Goal: Task Accomplishment & Management: Manage account settings

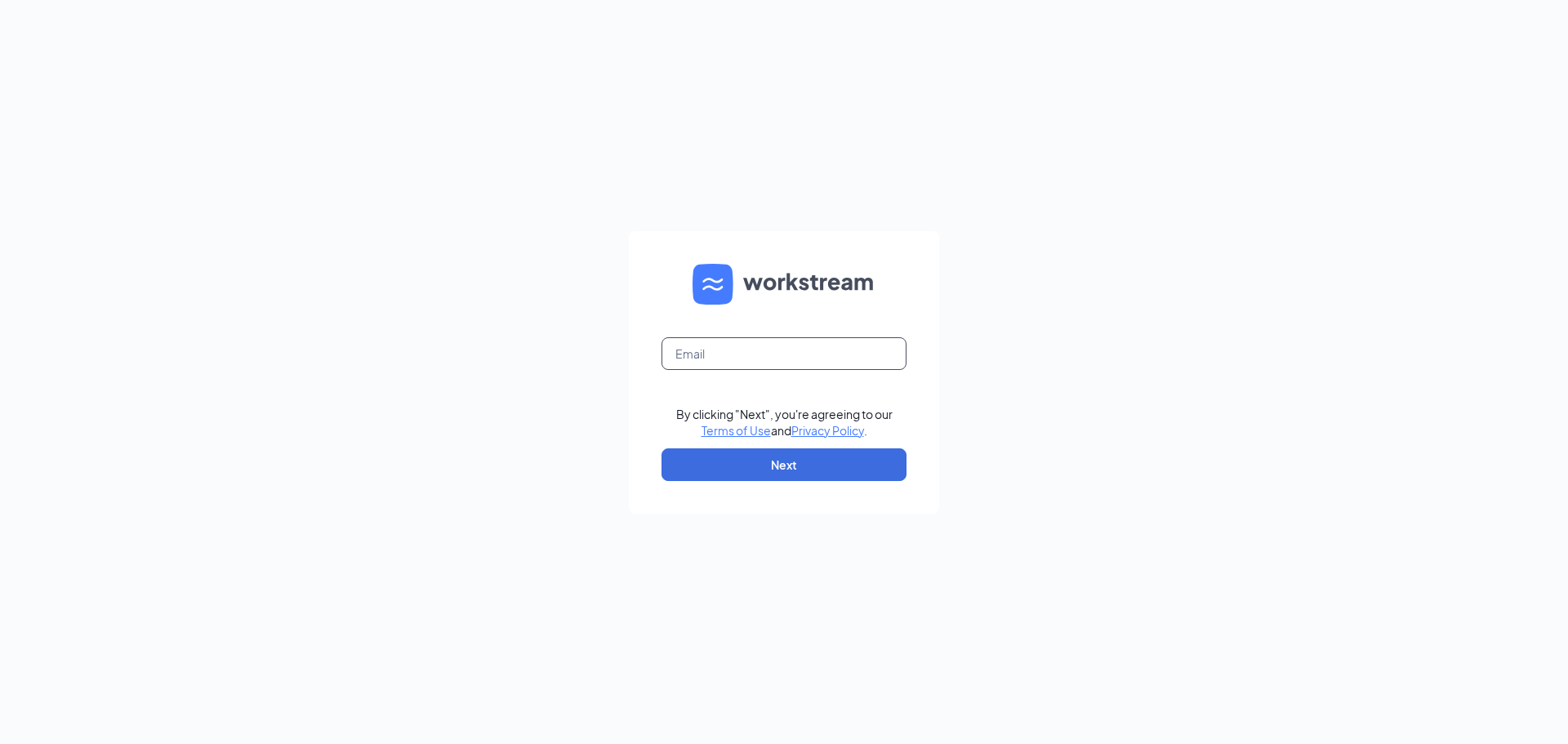
drag, startPoint x: 720, startPoint y: 364, endPoint x: 707, endPoint y: 363, distance: 13.0
paste input "Gmwestbend@bleedblue.net"
type input "Gmwestbend@bleedblue.net"
click at [730, 468] on button "Next" at bounding box center [784, 464] width 245 height 32
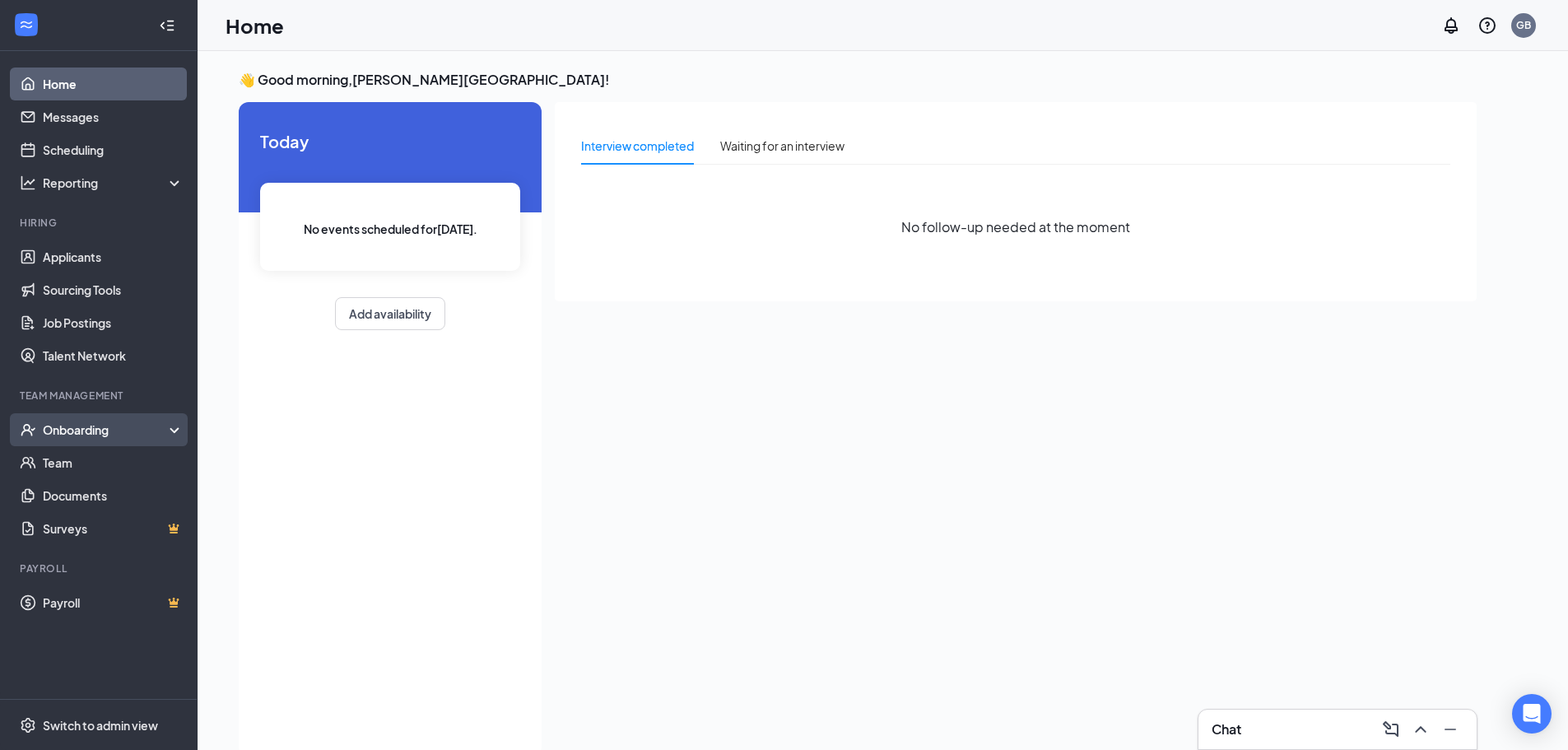
click at [34, 432] on icon "UserCheck" at bounding box center [29, 430] width 17 height 17
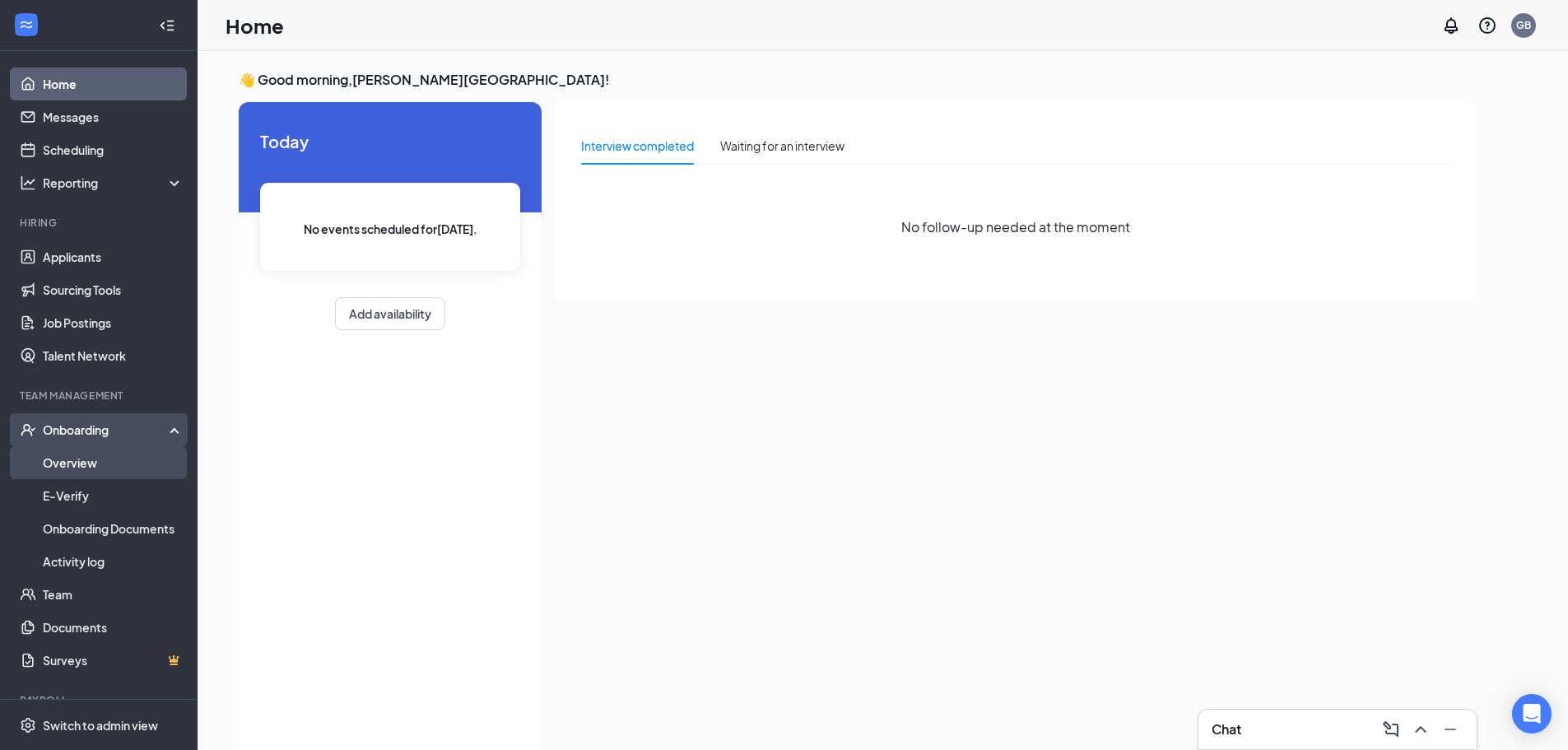
click at [107, 463] on link "Overview" at bounding box center [113, 462] width 141 height 33
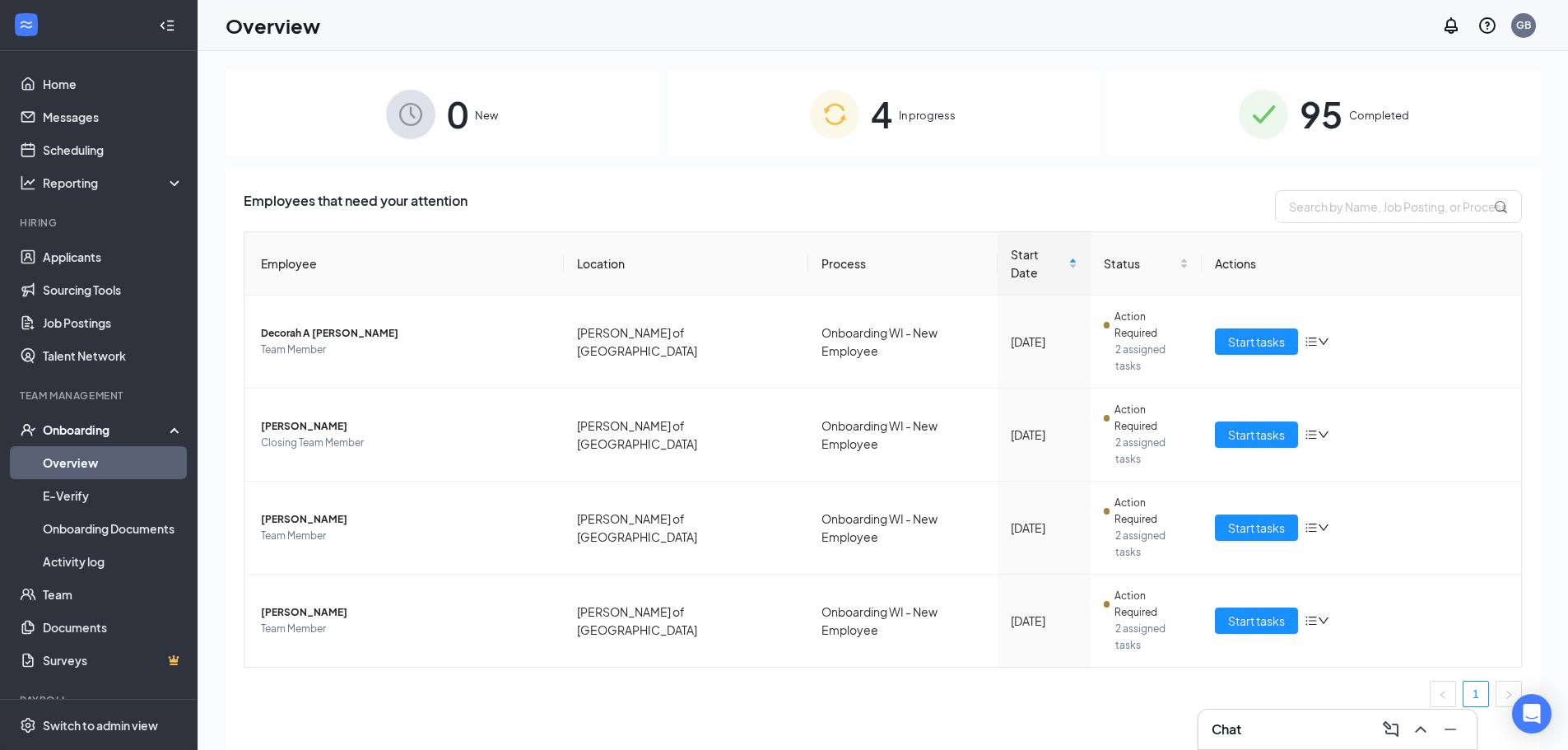
click at [849, 134] on img at bounding box center [834, 114] width 49 height 49
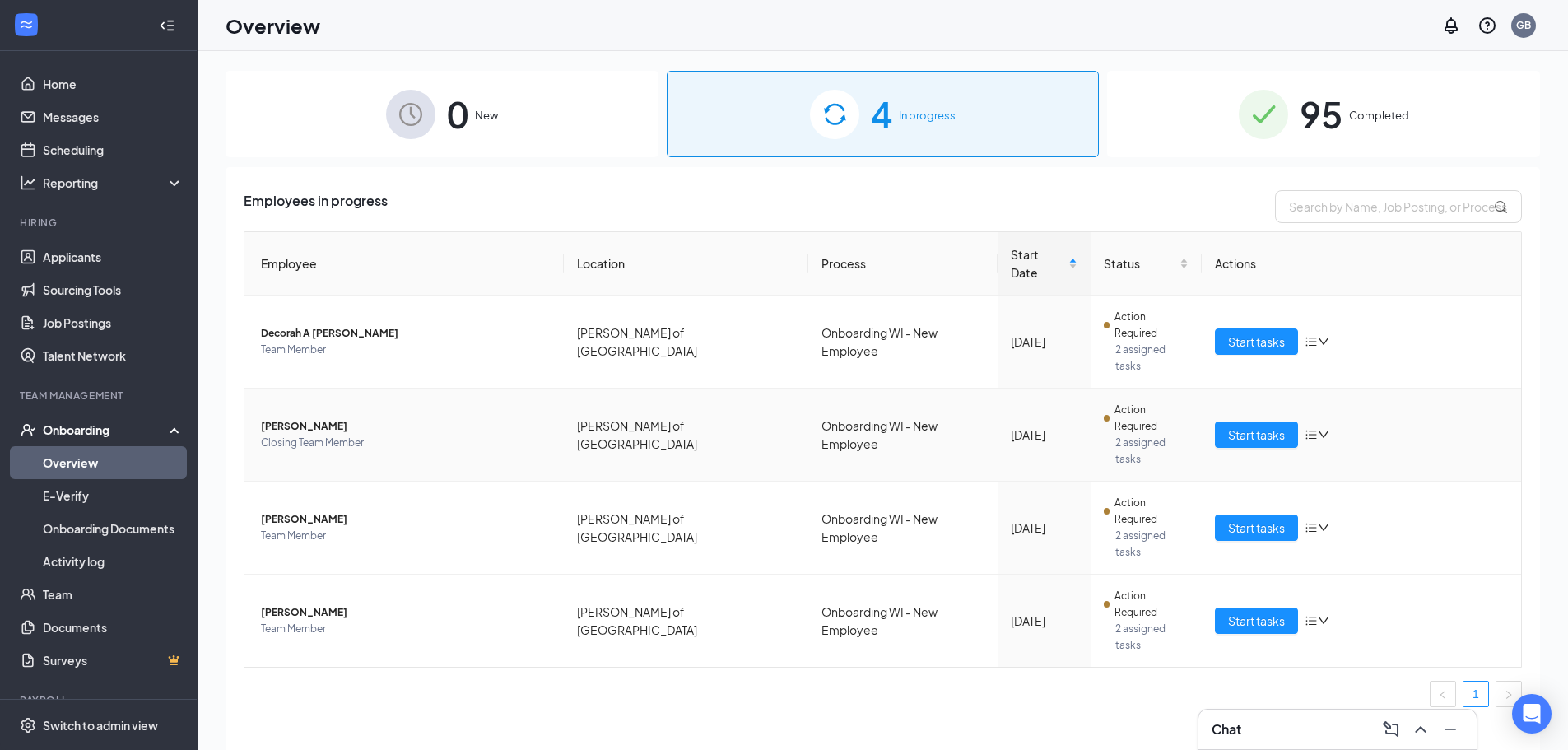
click at [1323, 429] on icon "down" at bounding box center [1324, 435] width 12 height 12
click at [290, 419] on span "[PERSON_NAME]" at bounding box center [406, 427] width 290 height 17
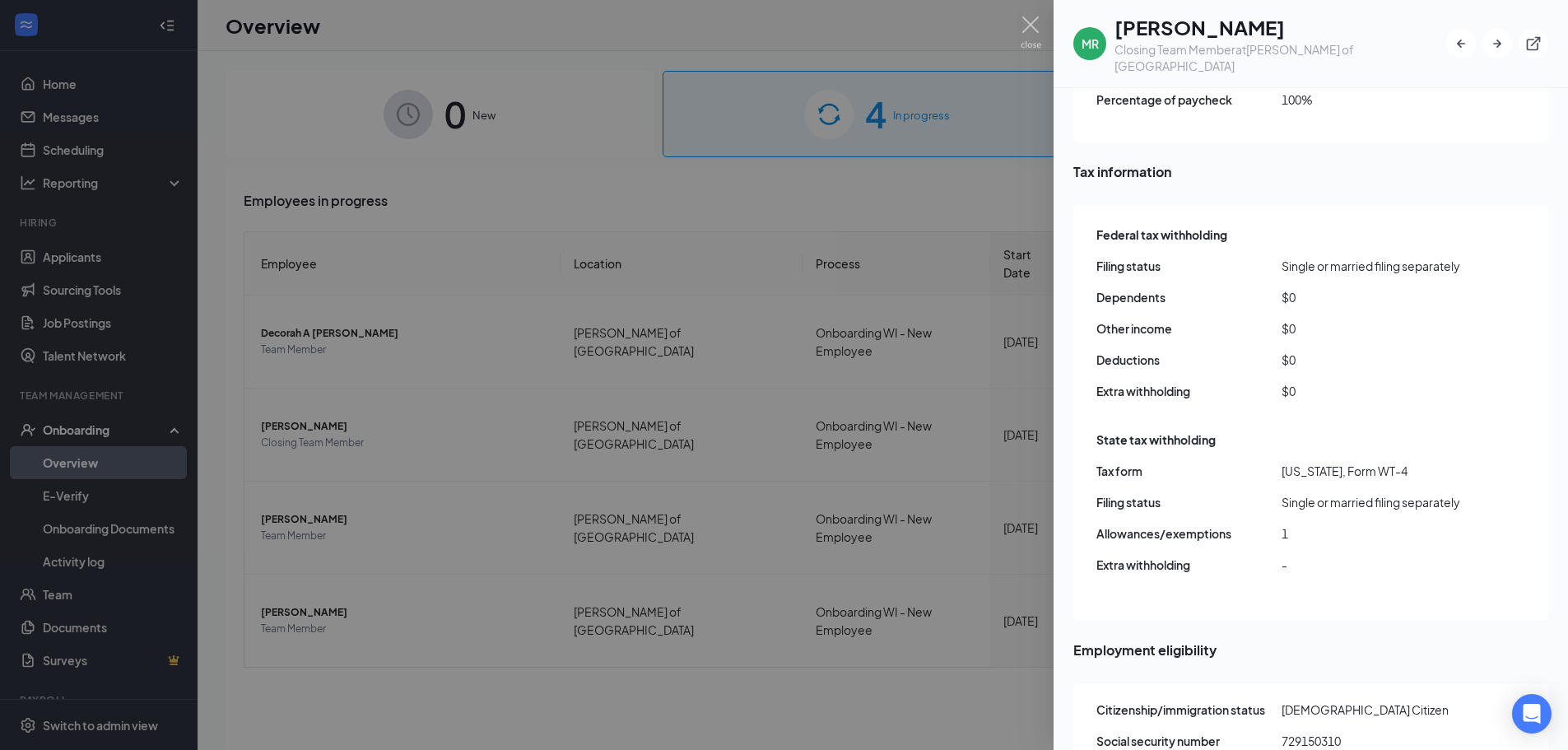
scroll to position [1493, 0]
click at [1025, 23] on img at bounding box center [1031, 33] width 21 height 32
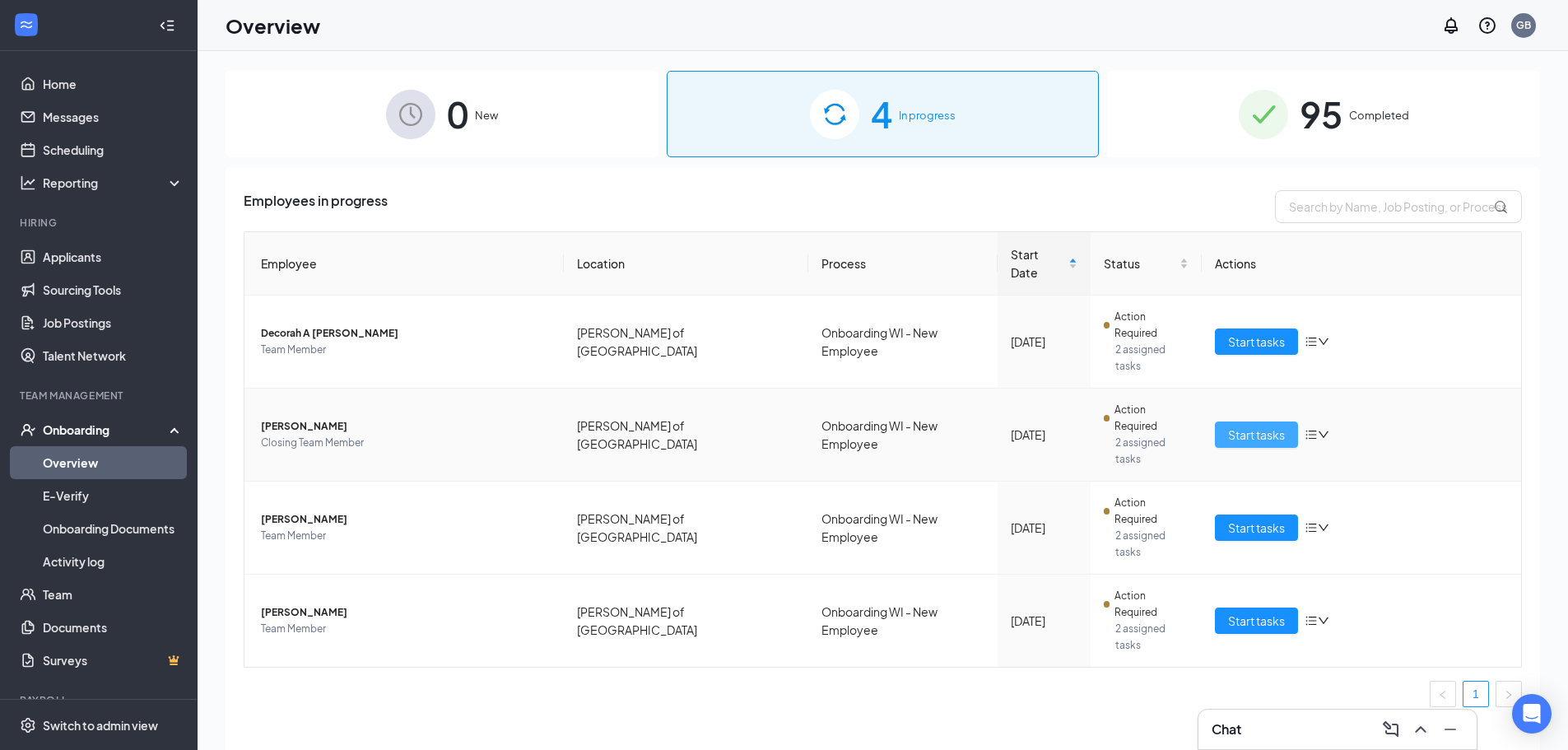
click at [1269, 426] on span "Start tasks" at bounding box center [1257, 435] width 57 height 18
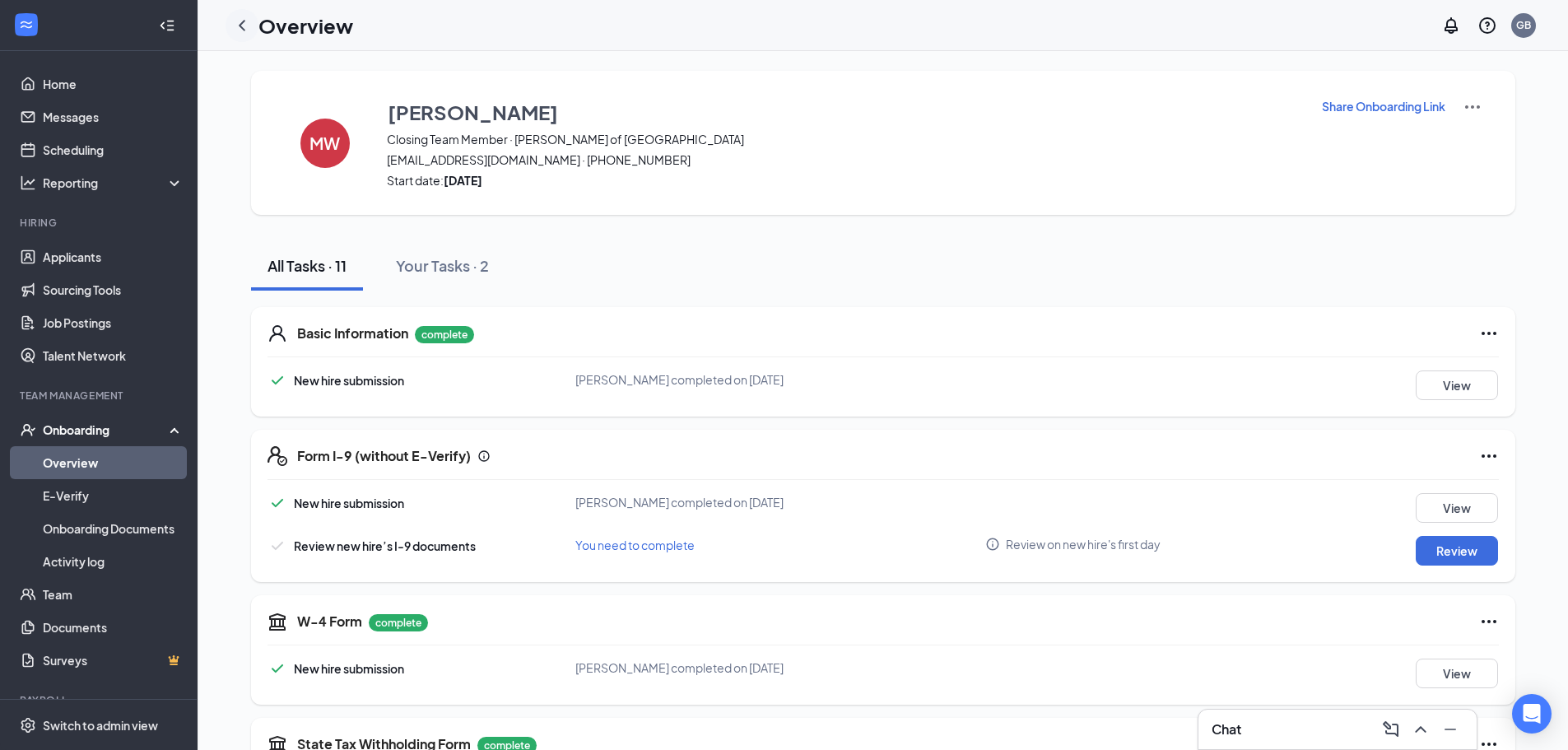
click at [235, 23] on icon "ChevronLeft" at bounding box center [242, 26] width 20 height 20
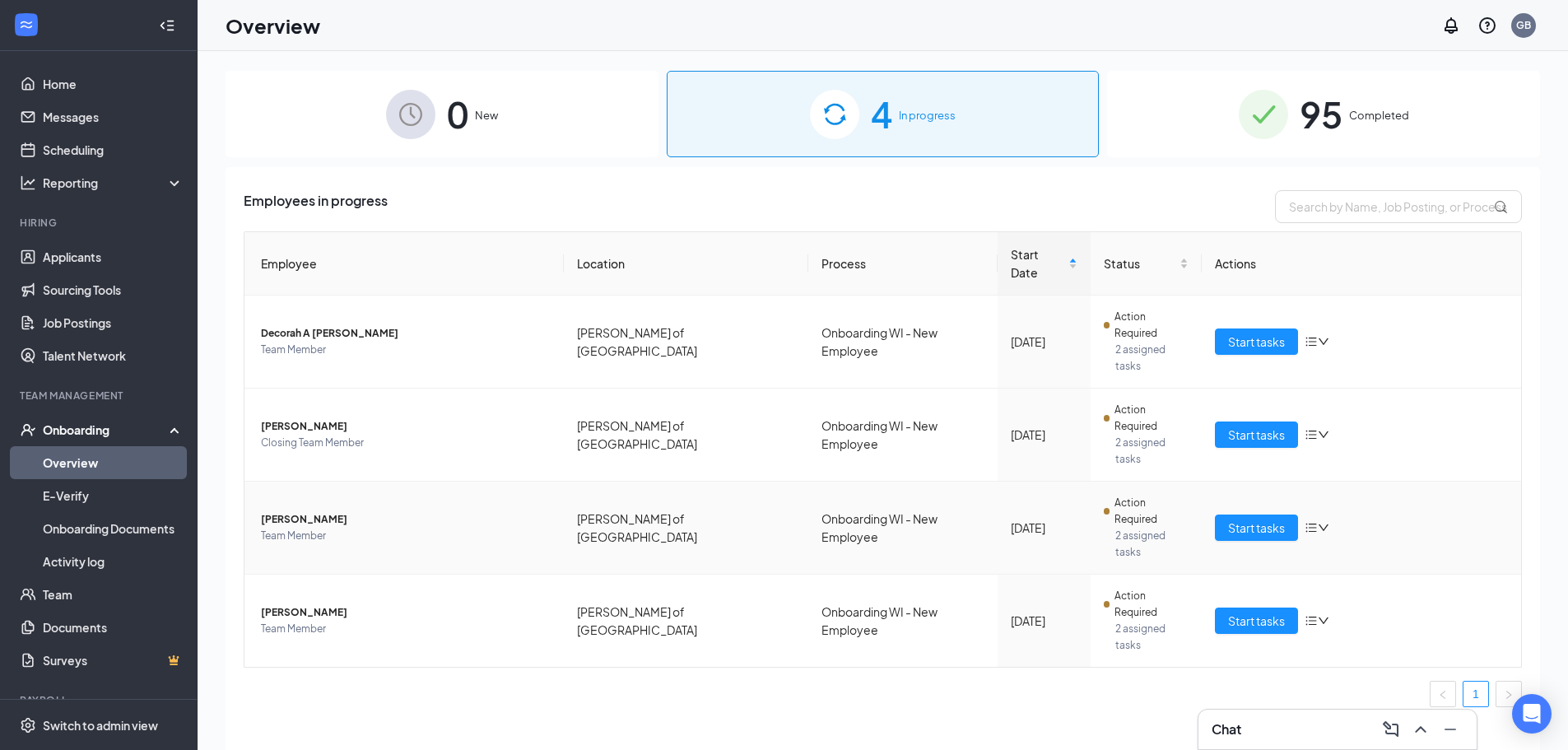
click at [322, 512] on span "[PERSON_NAME]" at bounding box center [406, 520] width 290 height 17
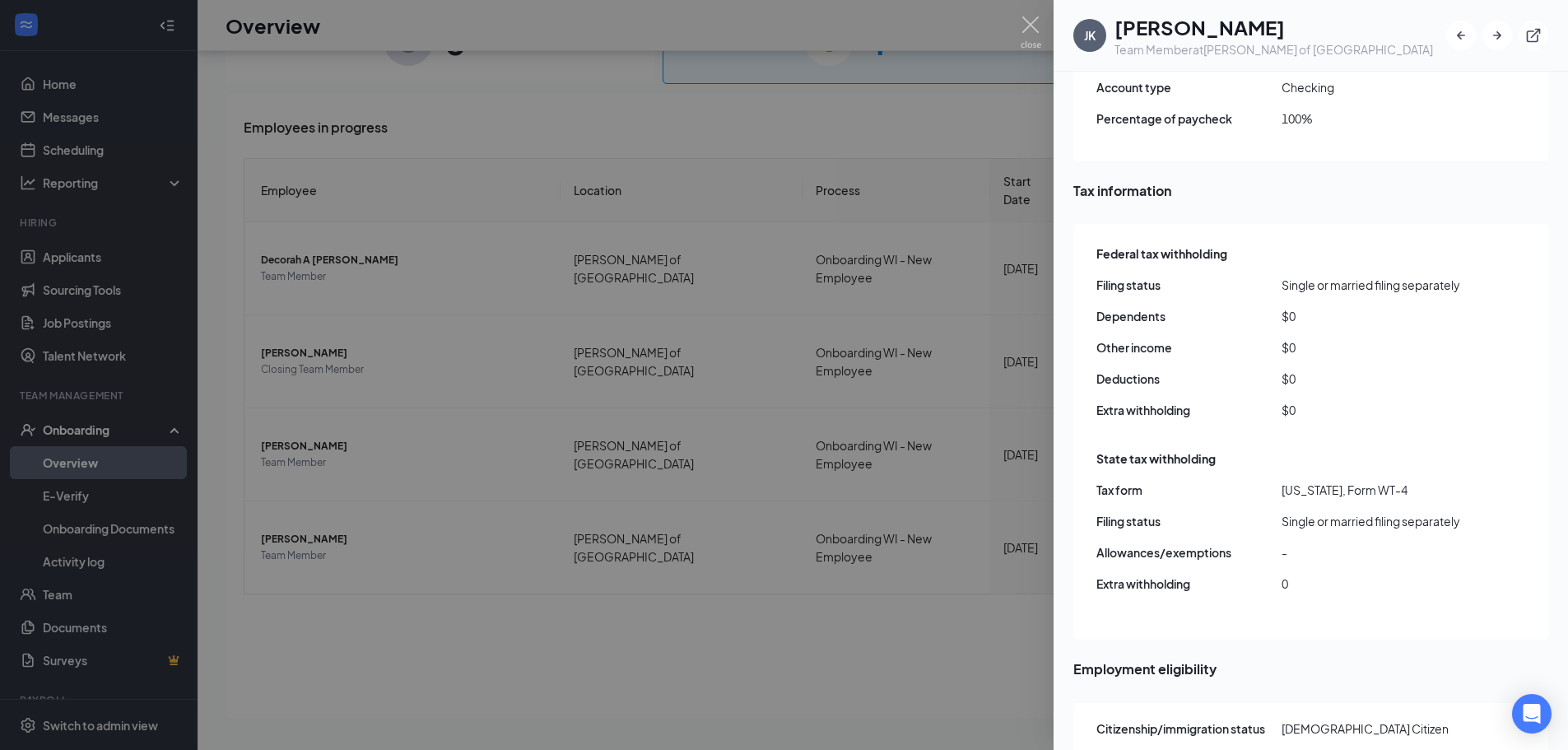
scroll to position [74, 0]
click at [1028, 26] on img at bounding box center [1031, 33] width 21 height 32
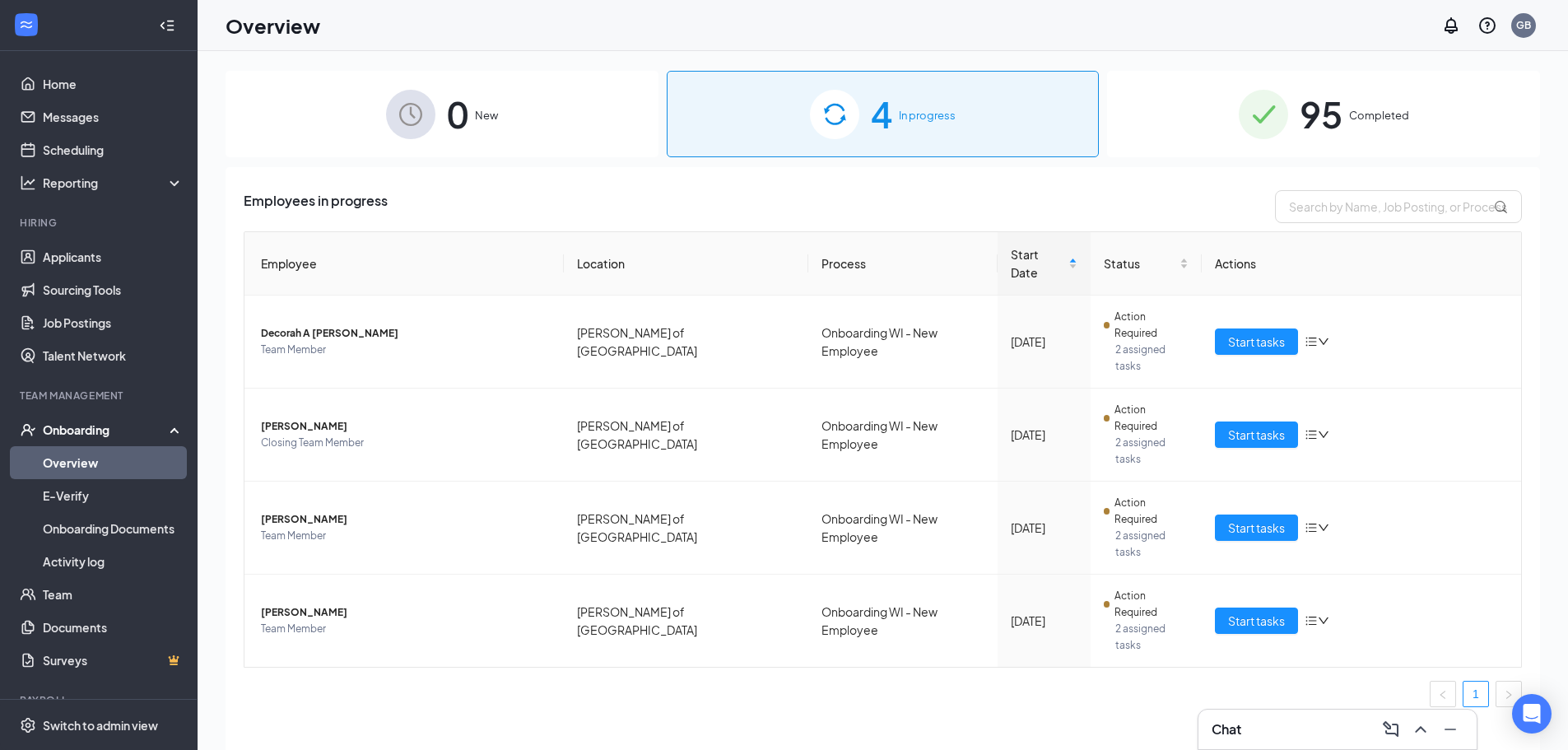
click at [1311, 136] on span "95" at bounding box center [1321, 114] width 43 height 57
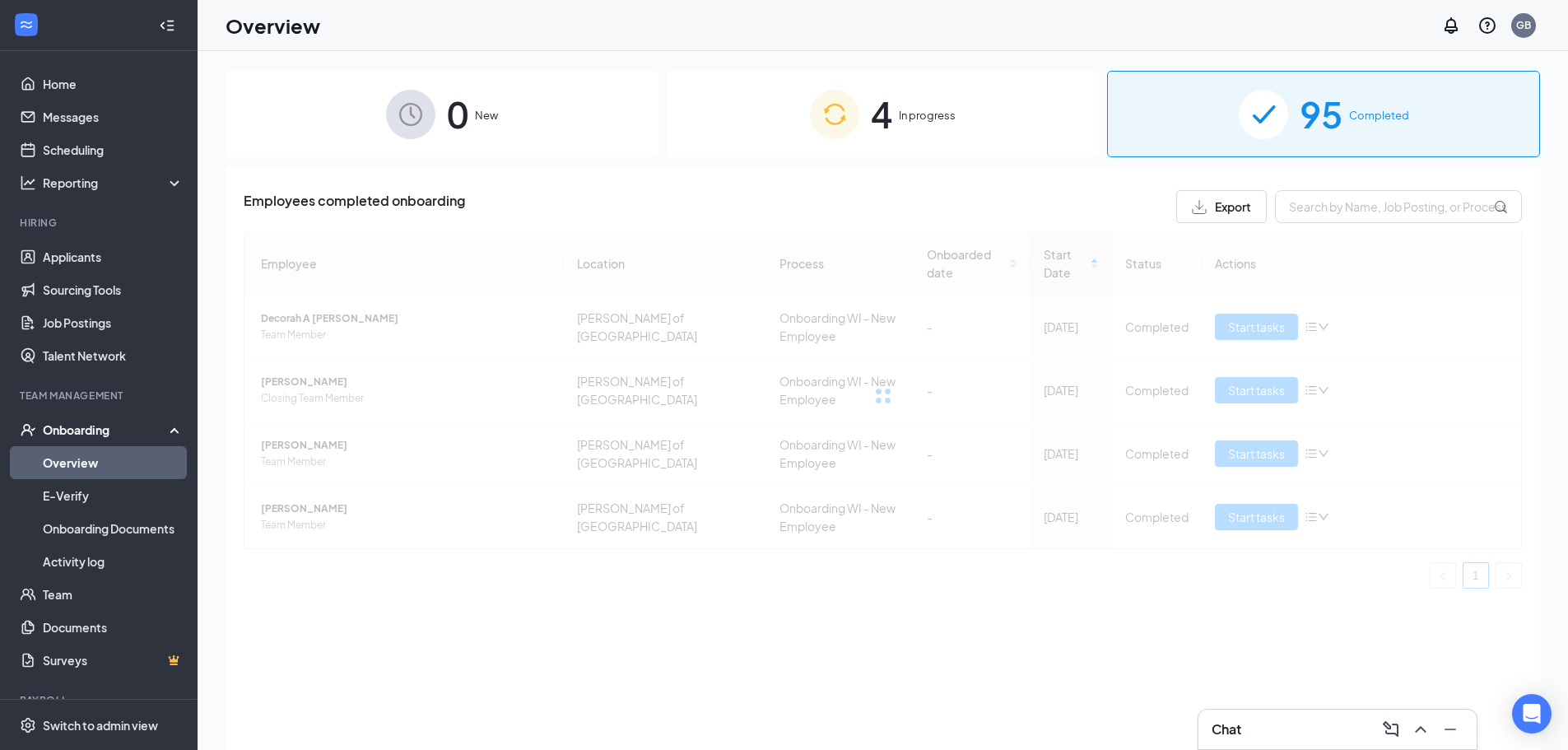
click at [783, 129] on div "4 In progress" at bounding box center [883, 113] width 433 height 86
